Goal: Information Seeking & Learning: Learn about a topic

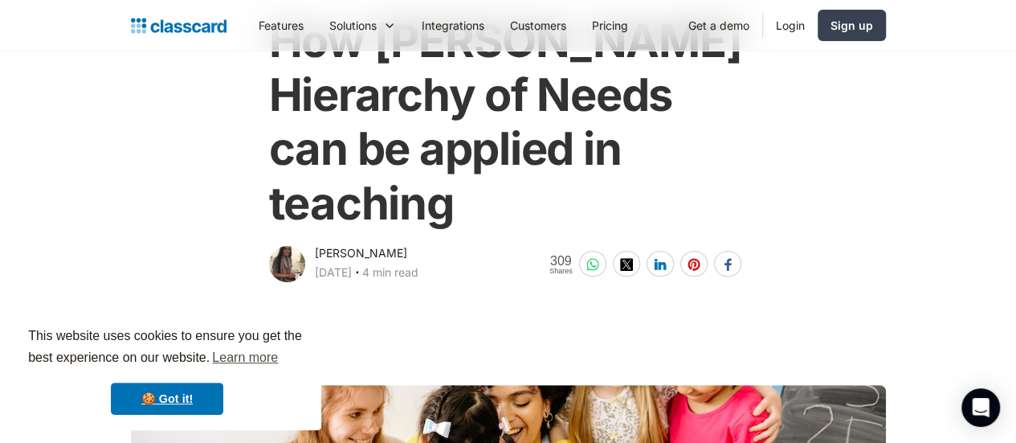
scroll to position [268, 0]
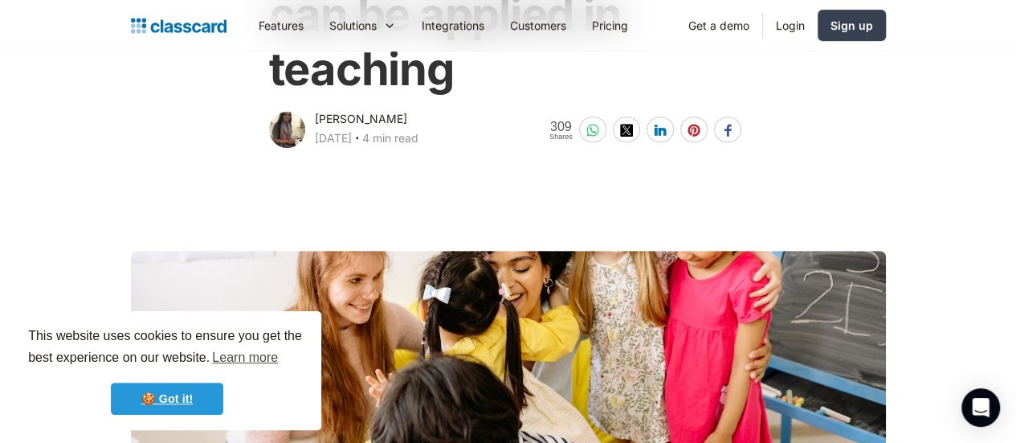
click at [171, 404] on link "🍪 Got it!" at bounding box center [167, 398] width 112 height 32
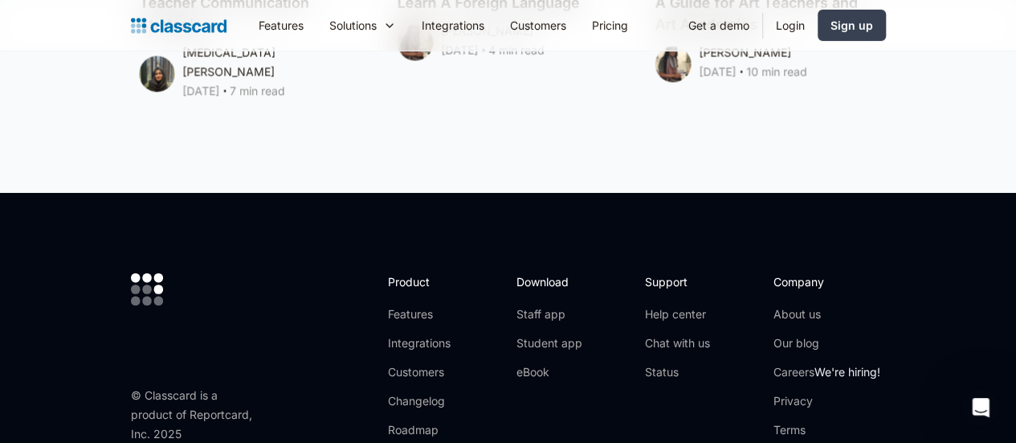
scroll to position [9050, 0]
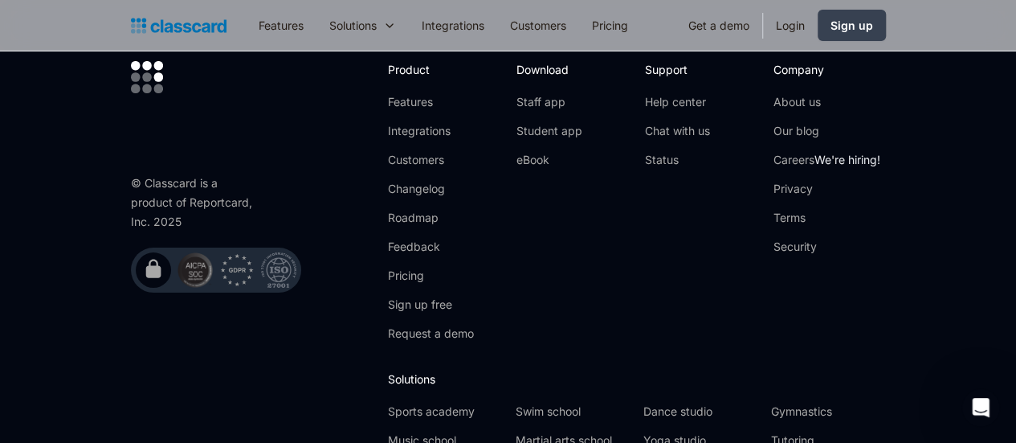
click at [305, 395] on footer "© Classcard is a product of Reportcard, Inc. 2025         Product Featu…" at bounding box center [508, 276] width 1016 height 590
click at [304, 393] on footer "© Classcard is a product of Reportcard, Inc. 2025         Product Featu…" at bounding box center [508, 276] width 1016 height 590
click at [304, 391] on footer "© Classcard is a product of Reportcard, Inc. 2025         Product Featu…" at bounding box center [508, 276] width 1016 height 590
click at [301, 386] on footer "© Classcard is a product of Reportcard, Inc. 2025         Product Featu…" at bounding box center [508, 276] width 1016 height 590
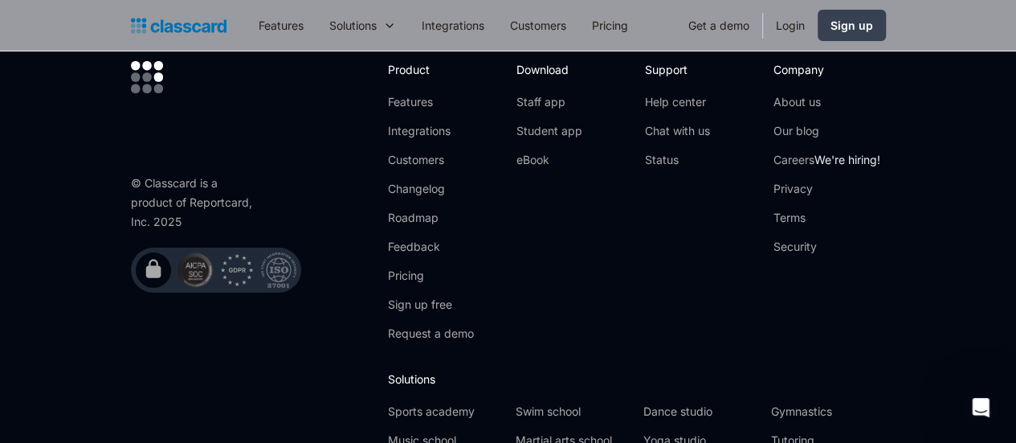
click at [301, 386] on footer "© Classcard is a product of Reportcard, Inc. 2025         Product Featu…" at bounding box center [508, 276] width 1016 height 590
click at [287, 380] on footer "© Classcard is a product of Reportcard, Inc. 2025         Product Featu…" at bounding box center [508, 276] width 1016 height 590
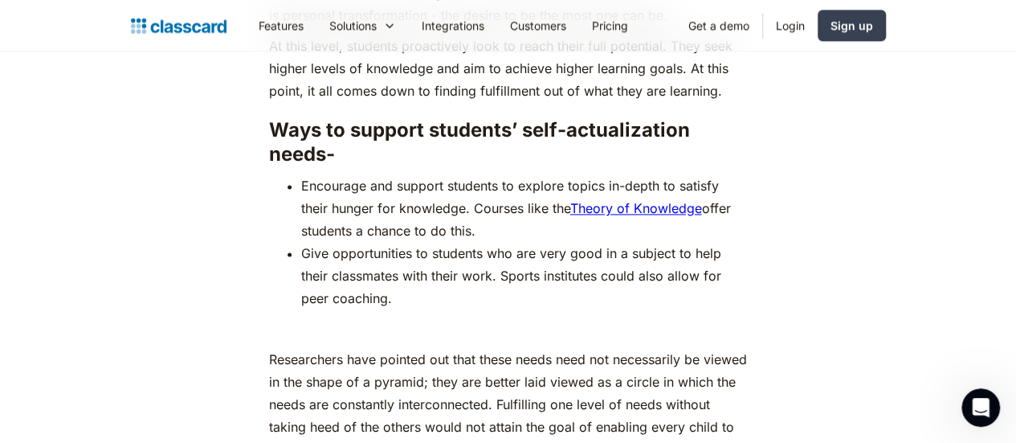
scroll to position [7042, 0]
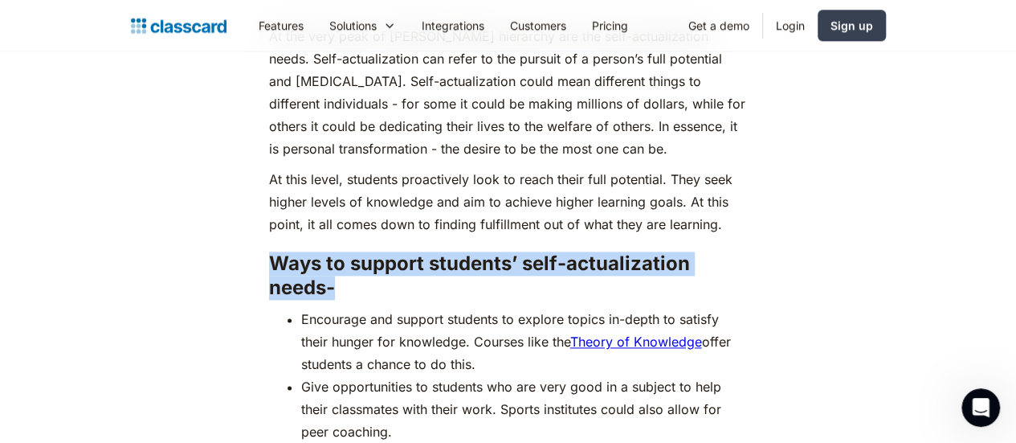
drag, startPoint x: 262, startPoint y: 226, endPoint x: 762, endPoint y: 213, distance: 499.9
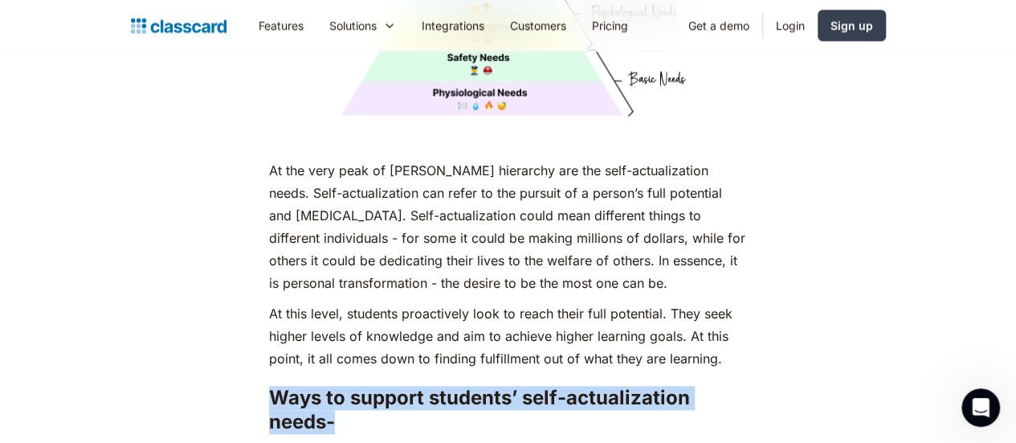
drag, startPoint x: 260, startPoint y: 125, endPoint x: 730, endPoint y: 317, distance: 507.0
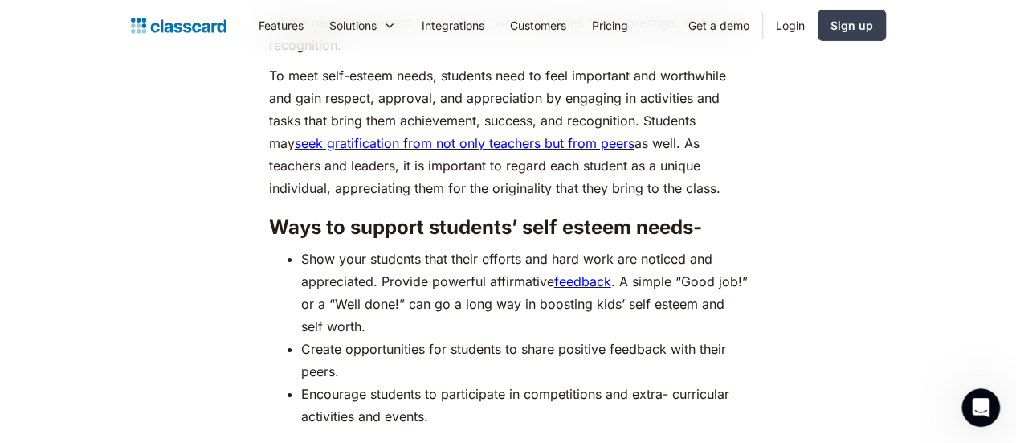
scroll to position [5702, 0]
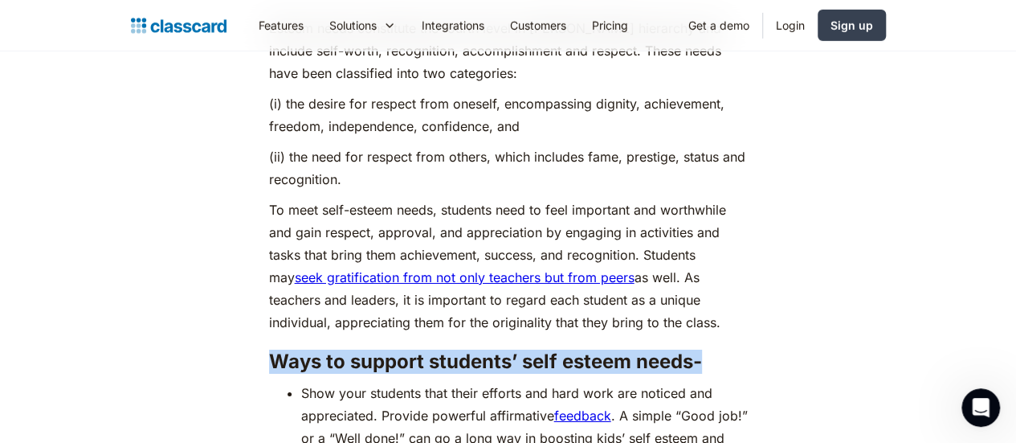
drag, startPoint x: 259, startPoint y: 292, endPoint x: 702, endPoint y: 303, distance: 443.6
click at [702, 350] on h3 "Ways to support students’ self esteem needs-" at bounding box center [508, 362] width 479 height 24
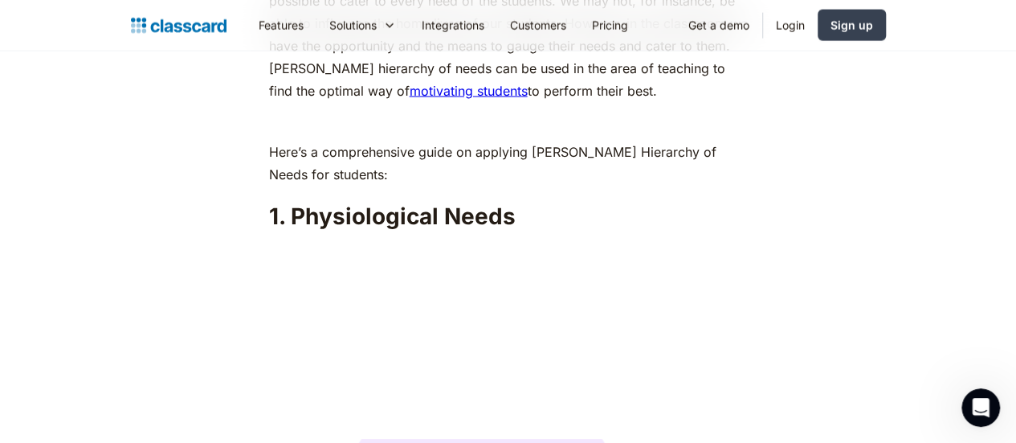
scroll to position [1149, 0]
